Goal: Task Accomplishment & Management: Manage account settings

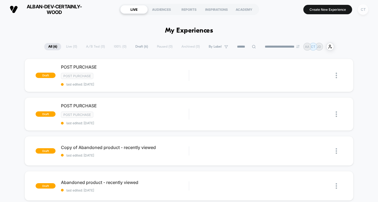
click at [363, 10] on div "CT" at bounding box center [363, 9] width 11 height 11
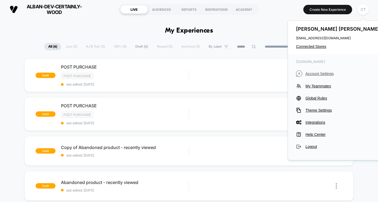
click at [323, 73] on span "Account Settings" at bounding box center [343, 74] width 76 height 4
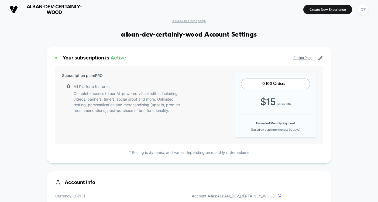
scroll to position [73, 0]
click at [89, 97] on p "Complete access to our AI-powered visual editor, including videos, banners, tim…" at bounding box center [130, 102] width 113 height 23
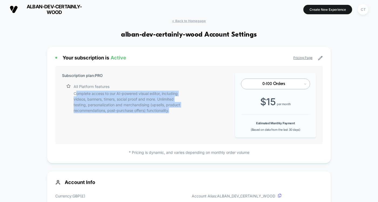
drag, startPoint x: 75, startPoint y: 93, endPoint x: 170, endPoint y: 109, distance: 96.5
click at [170, 109] on p "Complete access to our AI-powered visual editor, including videos, banners, tim…" at bounding box center [130, 102] width 113 height 23
copy p "omplete access to our AI-powered visual editor, including videos, banners, time…"
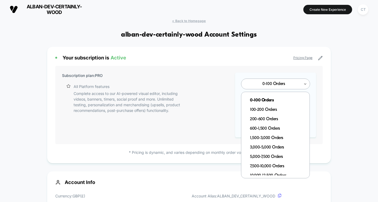
click at [295, 88] on div "0-100 Orders" at bounding box center [275, 84] width 69 height 11
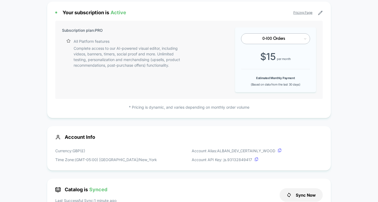
scroll to position [0, 0]
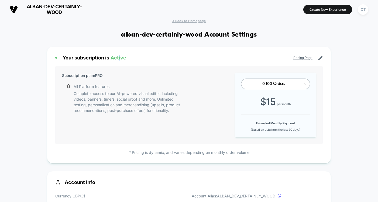
drag, startPoint x: 120, startPoint y: 58, endPoint x: 143, endPoint y: 59, distance: 23.0
click at [121, 58] on span "Active" at bounding box center [119, 58] width 16 height 6
click at [147, 94] on p "Complete access to our AI-powered visual editor, including videos, banners, tim…" at bounding box center [130, 102] width 113 height 23
click at [166, 115] on div "Subscription plan: PRO All Platform features Complete access to our AI-powered …" at bounding box center [124, 105] width 124 height 65
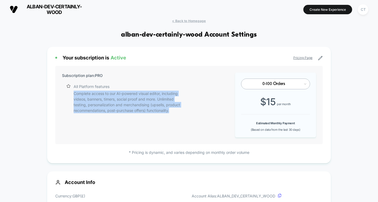
drag, startPoint x: 171, startPoint y: 111, endPoint x: 74, endPoint y: 93, distance: 99.5
click at [74, 93] on p "Complete access to our AI-powered visual editor, including videos, banners, tim…" at bounding box center [130, 102] width 113 height 23
copy p "Complete access to our AI-powered visual editor, including videos, banners, tim…"
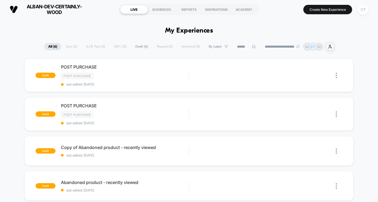
click at [364, 11] on div "CT" at bounding box center [363, 9] width 11 height 11
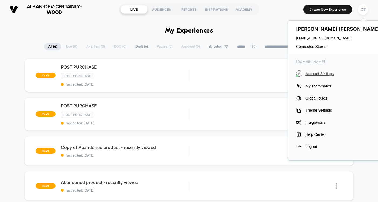
click at [317, 73] on span "Account Settings" at bounding box center [343, 74] width 76 height 4
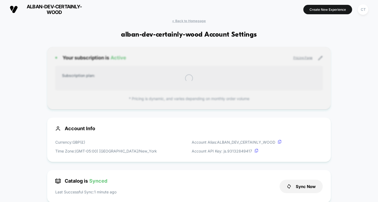
scroll to position [73, 0]
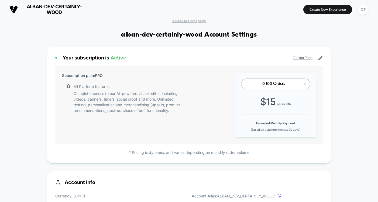
click at [305, 82] on icon at bounding box center [305, 83] width 4 height 5
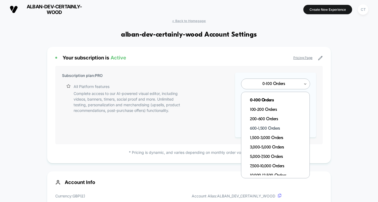
click at [268, 128] on div "600-1,500 Orders" at bounding box center [278, 128] width 63 height 9
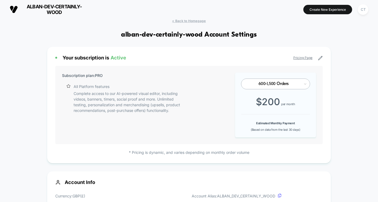
click at [300, 82] on div "600-1,500 Orders" at bounding box center [274, 84] width 54 height 5
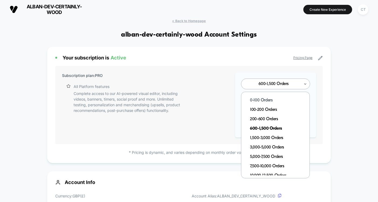
click at [278, 99] on div "0-100 Orders" at bounding box center [278, 100] width 63 height 9
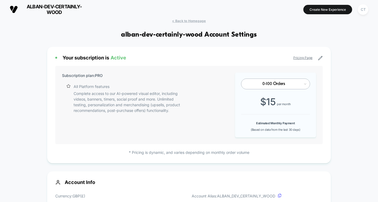
click at [241, 69] on div "Subscription plan: PRO All Platform features Complete access to our AI-powered …" at bounding box center [188, 105] width 267 height 78
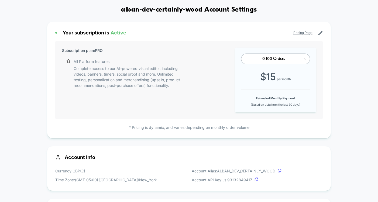
scroll to position [0, 0]
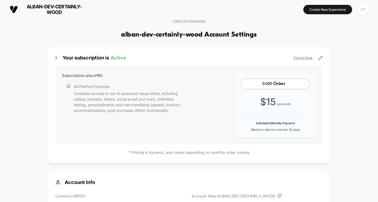
click at [304, 58] on link "Pricing Page" at bounding box center [302, 58] width 19 height 4
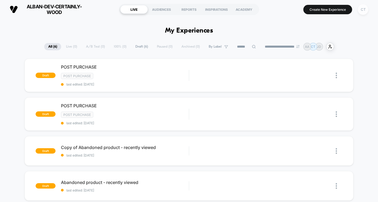
click at [361, 10] on div "CT" at bounding box center [363, 9] width 11 height 11
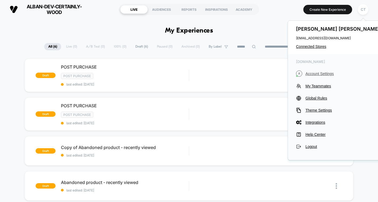
click at [317, 73] on span "Account Settings" at bounding box center [343, 74] width 76 height 4
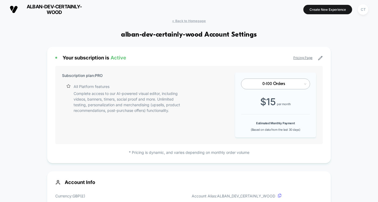
click at [320, 57] on icon at bounding box center [320, 58] width 5 height 5
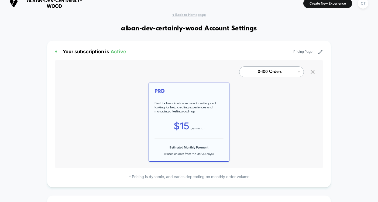
scroll to position [6, 0]
click at [298, 73] on icon at bounding box center [299, 71] width 4 height 5
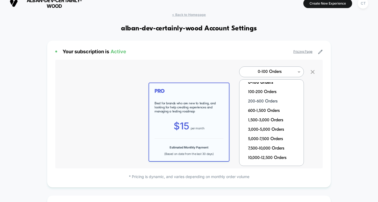
scroll to position [6, 0]
click at [263, 111] on div "600-1,500 Orders" at bounding box center [274, 110] width 59 height 9
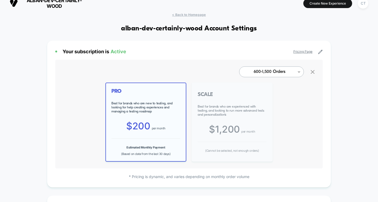
click at [223, 115] on div "PRO Best for brands who are new to testing, and looking for help creating exper…" at bounding box center [189, 122] width 254 height 79
click at [225, 102] on div "PRO Best for brands who are new to testing, and looking for help creating exper…" at bounding box center [189, 122] width 254 height 79
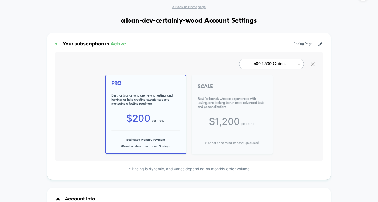
scroll to position [41, 0]
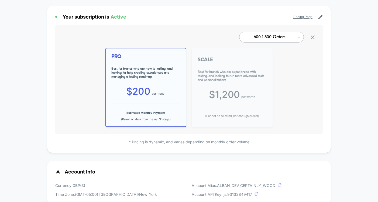
click at [226, 82] on div "PRO Best for brands who are new to testing, and looking for help creating exper…" at bounding box center [189, 87] width 254 height 79
click at [237, 84] on div "PRO Best for brands who are new to testing, and looking for help creating exper…" at bounding box center [189, 87] width 254 height 79
click at [204, 63] on div "PRO Best for brands who are new to testing, and looking for help creating exper…" at bounding box center [189, 87] width 254 height 79
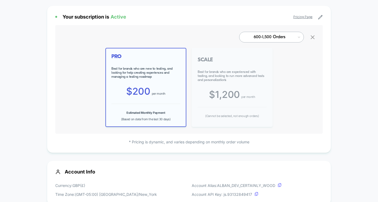
click at [217, 63] on div "PRO Best for brands who are new to testing, and looking for help creating exper…" at bounding box center [189, 87] width 254 height 79
click at [229, 61] on div "PRO Best for brands who are new to testing, and looking for help creating exper…" at bounding box center [189, 87] width 254 height 79
click at [279, 64] on div "PRO Best for brands who are new to testing, and looking for help creating exper…" at bounding box center [189, 87] width 254 height 79
click at [243, 74] on div "PRO Best for brands who are new to testing, and looking for help creating exper…" at bounding box center [189, 87] width 254 height 79
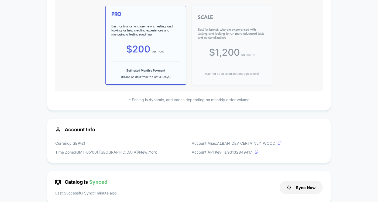
scroll to position [33, 0]
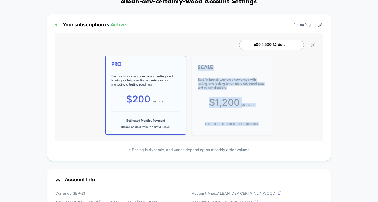
drag, startPoint x: 257, startPoint y: 124, endPoint x: 194, endPoint y: 65, distance: 86.0
click at [194, 65] on div "PRO Best for brands who are new to testing, and looking for help creating exper…" at bounding box center [189, 95] width 254 height 79
copy div "SCALE Best for brands who are experienced with testing, and looking to run more…"
click at [270, 82] on div "PRO Best for brands who are new to testing, and looking for help creating exper…" at bounding box center [189, 95] width 254 height 79
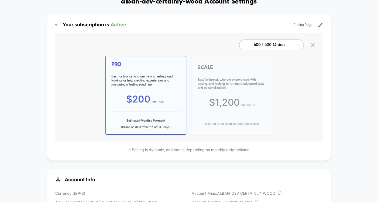
scroll to position [0, 0]
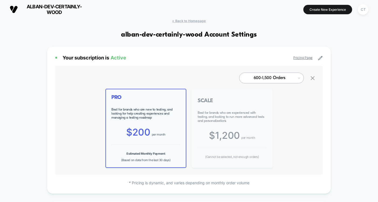
click at [305, 58] on link "Pricing Page" at bounding box center [302, 58] width 19 height 4
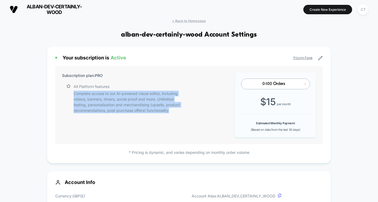
scroll to position [73, 0]
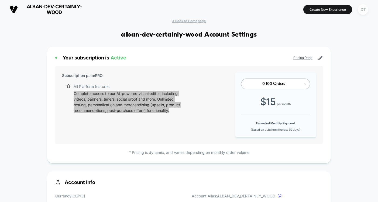
click at [365, 11] on div "CT" at bounding box center [363, 9] width 11 height 11
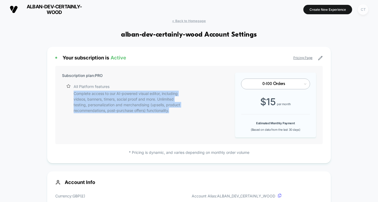
click at [365, 11] on div "CT" at bounding box center [363, 9] width 11 height 11
click at [364, 11] on div "CT" at bounding box center [363, 9] width 11 height 11
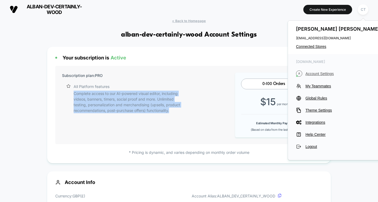
click at [313, 73] on span "Account Settings" at bounding box center [343, 74] width 76 height 4
click at [315, 73] on span "Account Settings" at bounding box center [343, 74] width 76 height 4
click at [309, 73] on span "Account Settings" at bounding box center [343, 74] width 76 height 4
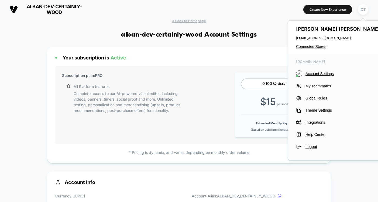
click at [271, 53] on div "Your subscription is Active Pricing Page Subscription plan: PRO All Platform fe…" at bounding box center [189, 105] width 284 height 117
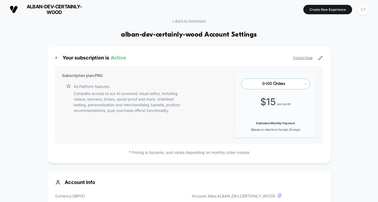
click at [300, 84] on div "0-100 Orders" at bounding box center [274, 84] width 54 height 5
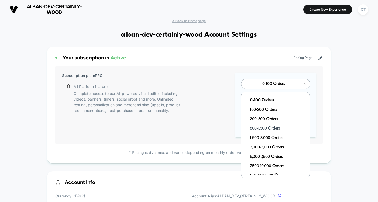
click at [267, 128] on div "600-1,500 Orders" at bounding box center [278, 128] width 63 height 9
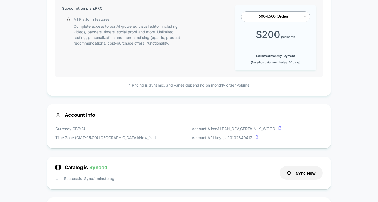
scroll to position [0, 0]
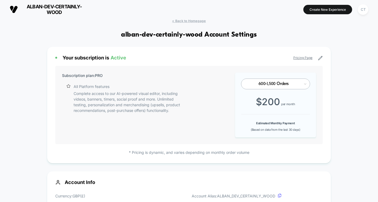
click at [321, 57] on icon at bounding box center [320, 58] width 5 height 5
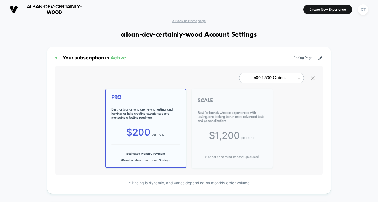
click at [223, 107] on div "PRO Best for brands who are new to testing, and looking for help creating exper…" at bounding box center [189, 128] width 254 height 79
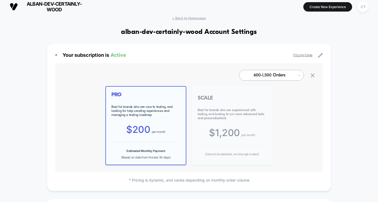
scroll to position [2, 0]
click at [321, 56] on icon at bounding box center [320, 55] width 5 height 5
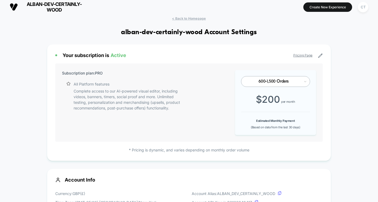
click at [321, 56] on icon at bounding box center [320, 55] width 5 height 5
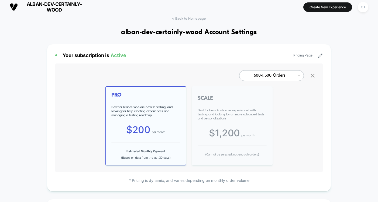
click at [321, 56] on icon at bounding box center [320, 55] width 5 height 5
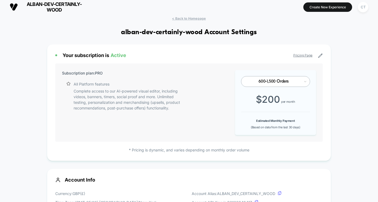
click at [321, 56] on icon at bounding box center [320, 55] width 5 height 5
